Goal: Task Accomplishment & Management: Use online tool/utility

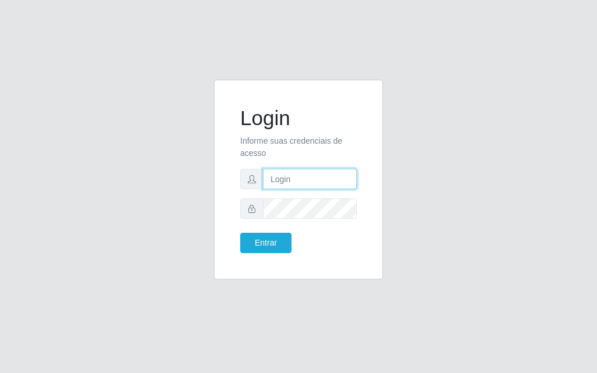
click at [306, 185] on input "text" at bounding box center [310, 179] width 94 height 20
type input "[PERSON_NAME]"
click at [302, 244] on div "Entrar" at bounding box center [298, 243] width 134 height 20
drag, startPoint x: 323, startPoint y: 288, endPoint x: 331, endPoint y: 303, distance: 16.9
click at [331, 303] on div "Login Informe suas credenciais de acesso [PERSON_NAME] Entrar" at bounding box center [298, 186] width 597 height 373
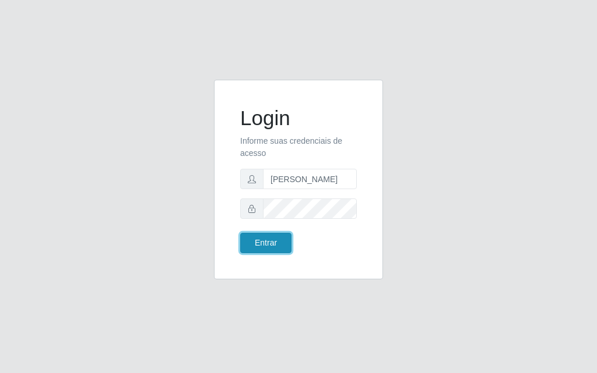
click at [269, 248] on button "Entrar" at bounding box center [265, 243] width 51 height 20
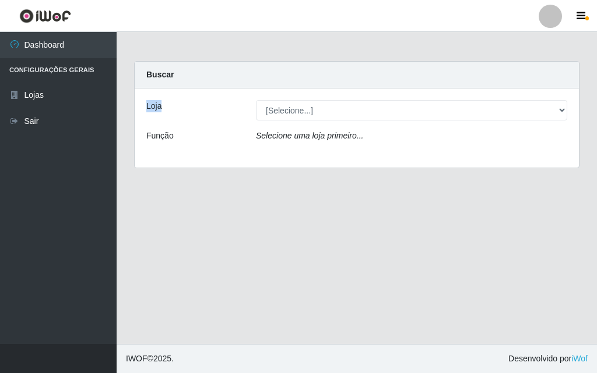
drag, startPoint x: 596, startPoint y: 54, endPoint x: 591, endPoint y: 121, distance: 67.2
click at [591, 121] on main "Carregando... Buscar Loja [Selecione...] Divino Fogão - Campina Grande Função S…" at bounding box center [357, 188] width 480 height 312
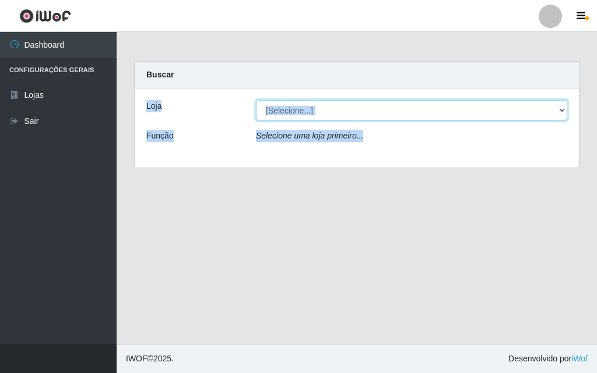
click at [556, 107] on select "[Selecione...] Divino Fogão - [GEOGRAPHIC_DATA]" at bounding box center [411, 110] width 311 height 20
select select "499"
click at [256, 100] on select "[Selecione...] Divino Fogão - [GEOGRAPHIC_DATA]" at bounding box center [411, 110] width 311 height 20
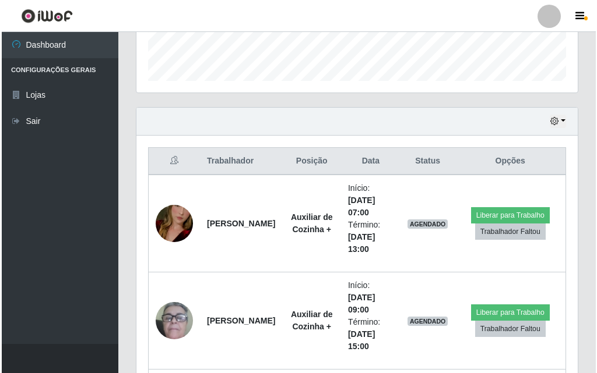
scroll to position [338, 0]
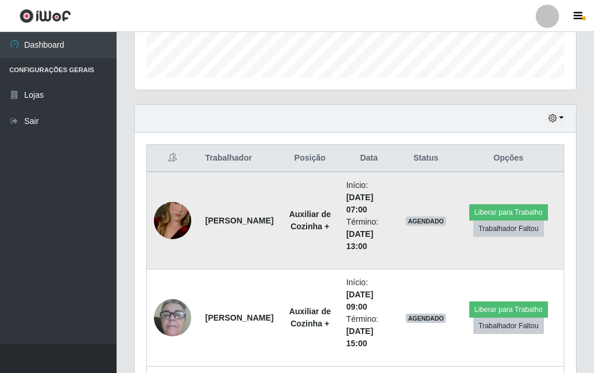
click at [178, 217] on img at bounding box center [172, 221] width 37 height 66
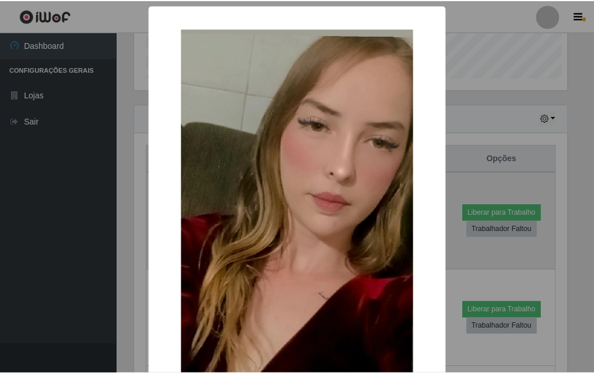
scroll to position [242, 435]
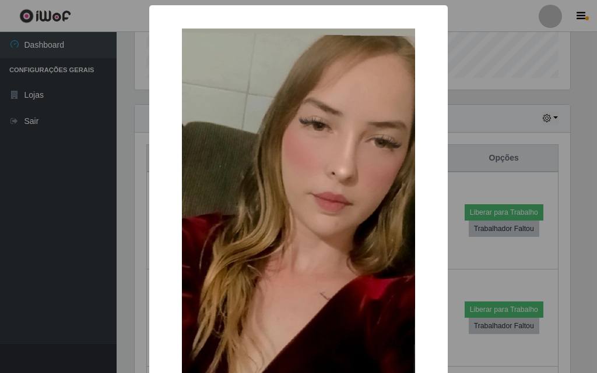
click at [96, 150] on div "× OK Cancel" at bounding box center [298, 186] width 597 height 373
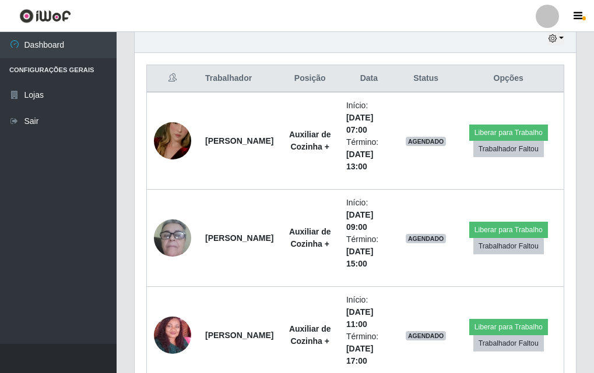
scroll to position [432, 0]
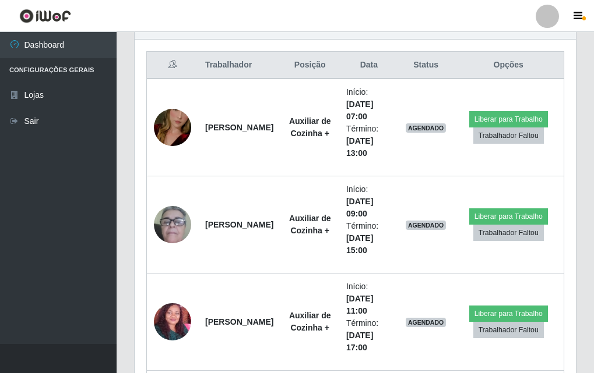
click at [590, 255] on div "Carregando... Buscar Recarregando em 13 segundos... Loja [Selecione...] Divino …" at bounding box center [355, 61] width 477 height 865
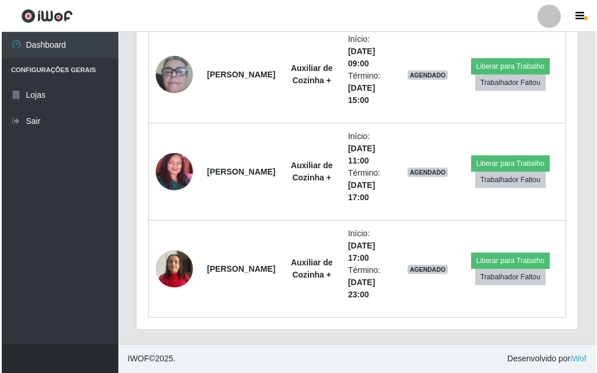
scroll to position [349, 0]
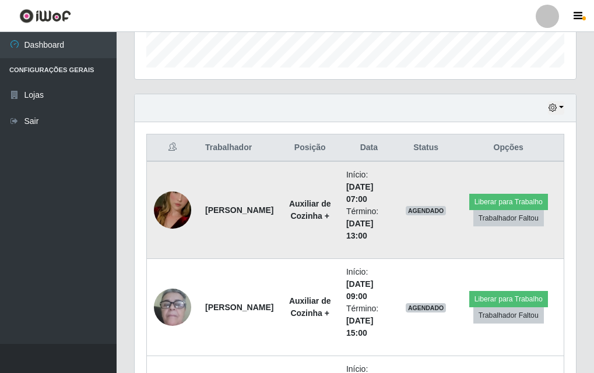
click at [192, 210] on td at bounding box center [173, 210] width 52 height 98
click at [181, 204] on img at bounding box center [172, 210] width 37 height 66
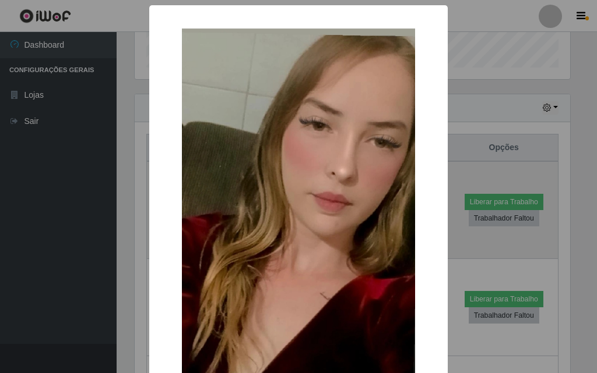
scroll to position [242, 435]
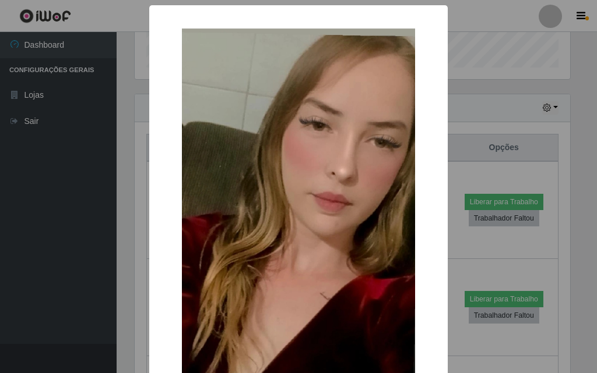
click at [278, 176] on img at bounding box center [298, 236] width 233 height 414
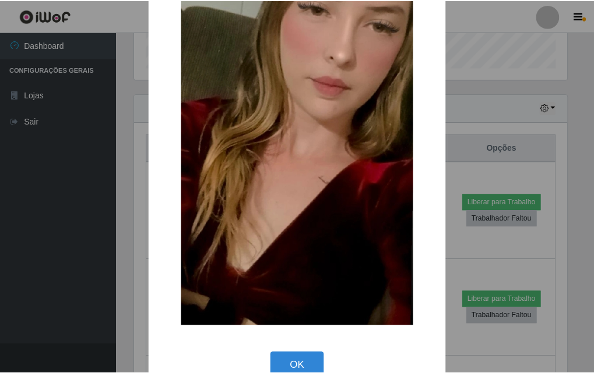
scroll to position [0, 0]
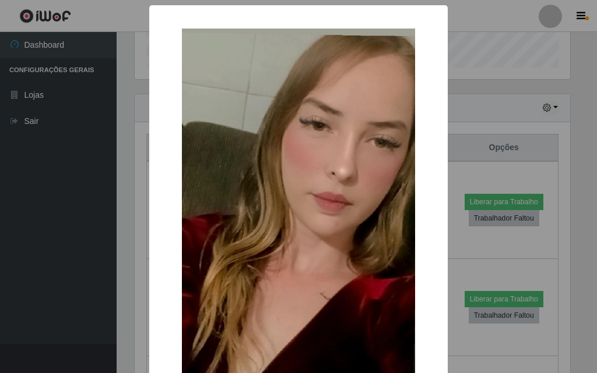
click at [471, 87] on div "× OK Cancel" at bounding box center [298, 186] width 597 height 373
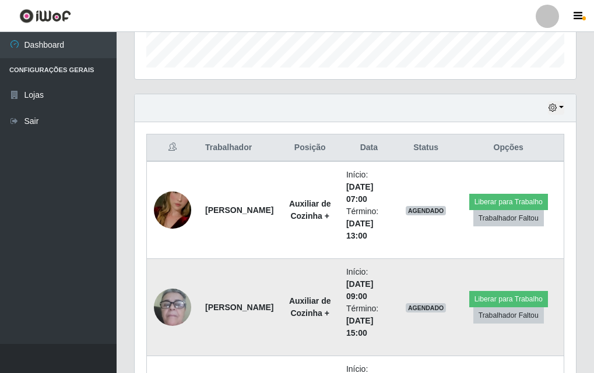
scroll to position [524, 0]
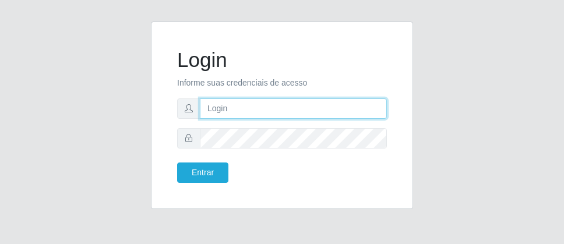
click at [294, 117] on input "text" at bounding box center [293, 108] width 187 height 20
type input "[PERSON_NAME]"
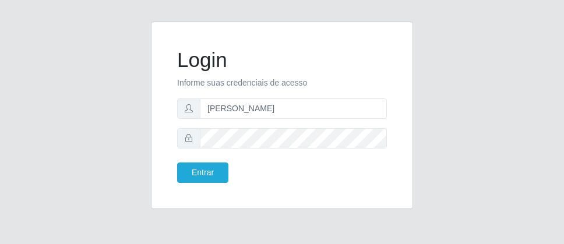
click at [249, 150] on form "Login Informe suas credenciais de acesso [PERSON_NAME] Entrar" at bounding box center [282, 115] width 210 height 135
click at [185, 172] on button "Entrar" at bounding box center [202, 173] width 51 height 20
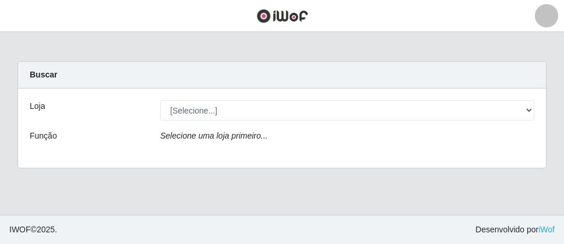
click at [535, 110] on div "[Selecione...] Divino Fogão - [GEOGRAPHIC_DATA]" at bounding box center [347, 110] width 392 height 20
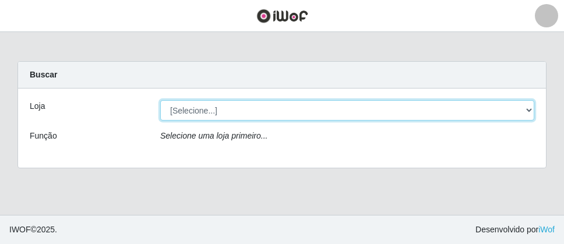
drag, startPoint x: 528, startPoint y: 109, endPoint x: 523, endPoint y: 116, distance: 8.7
click at [527, 111] on select "[Selecione...] Divino Fogão - [GEOGRAPHIC_DATA]" at bounding box center [347, 110] width 374 height 20
select select "499"
click at [160, 100] on select "[Selecione...] Divino Fogão - [GEOGRAPHIC_DATA]" at bounding box center [347, 110] width 374 height 20
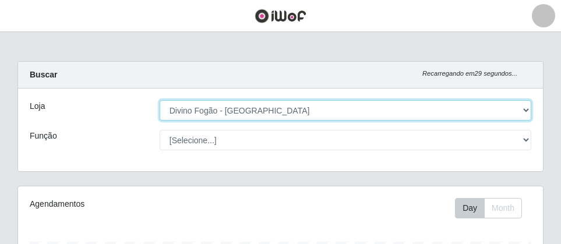
scroll to position [242, 525]
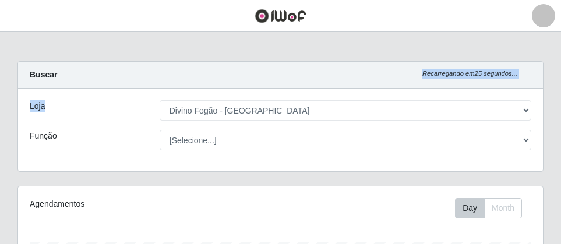
drag, startPoint x: 560, startPoint y: 48, endPoint x: 562, endPoint y: 90, distance: 42.0
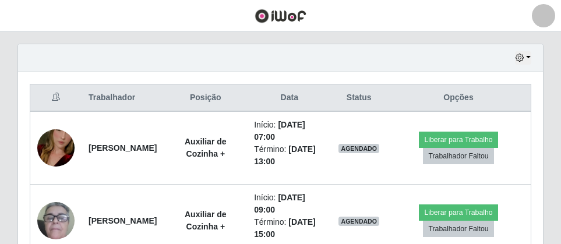
scroll to position [409, 0]
